Goal: Task Accomplishment & Management: Complete application form

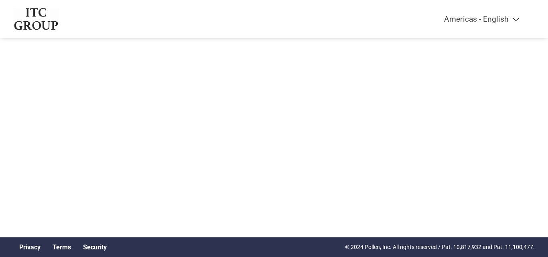
select select "en-[GEOGRAPHIC_DATA]"
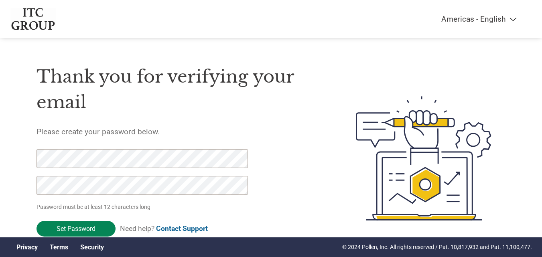
click at [86, 232] on input "Set Password" at bounding box center [76, 229] width 79 height 16
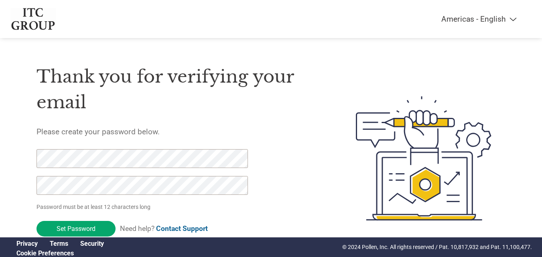
select select "en-[GEOGRAPHIC_DATA]"
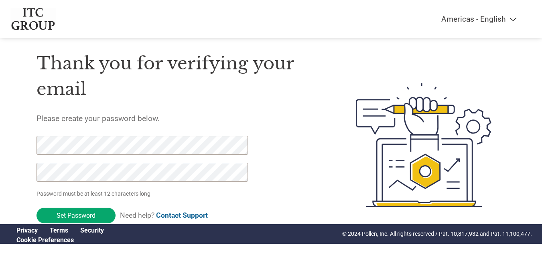
scroll to position [28, 0]
